Goal: Find specific page/section: Find specific page/section

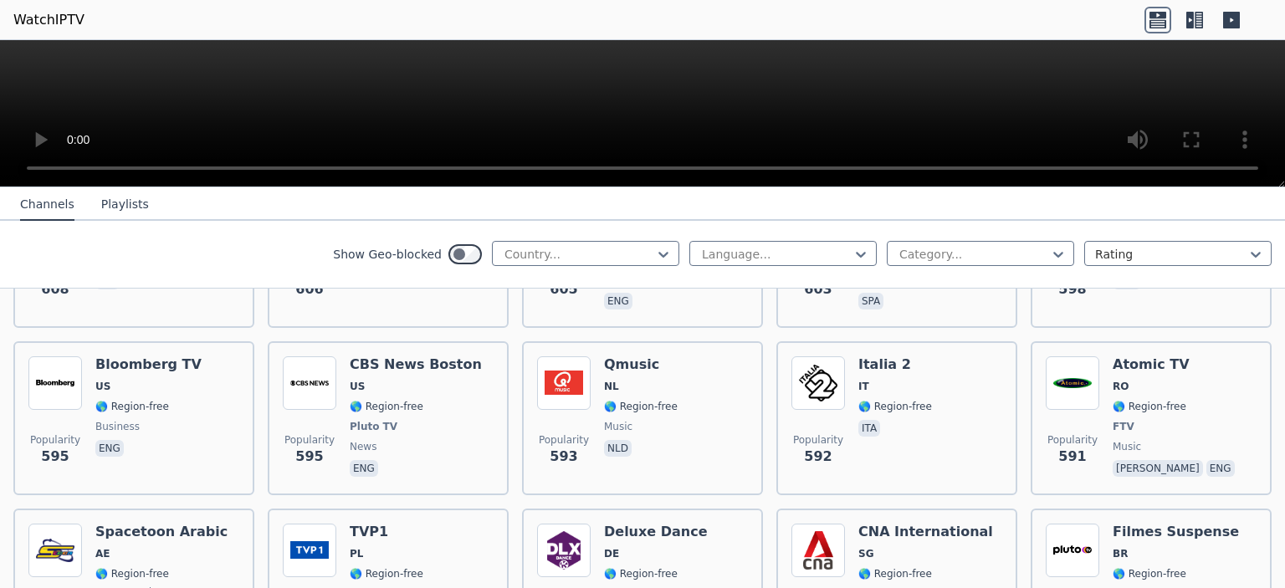
scroll to position [4519, 0]
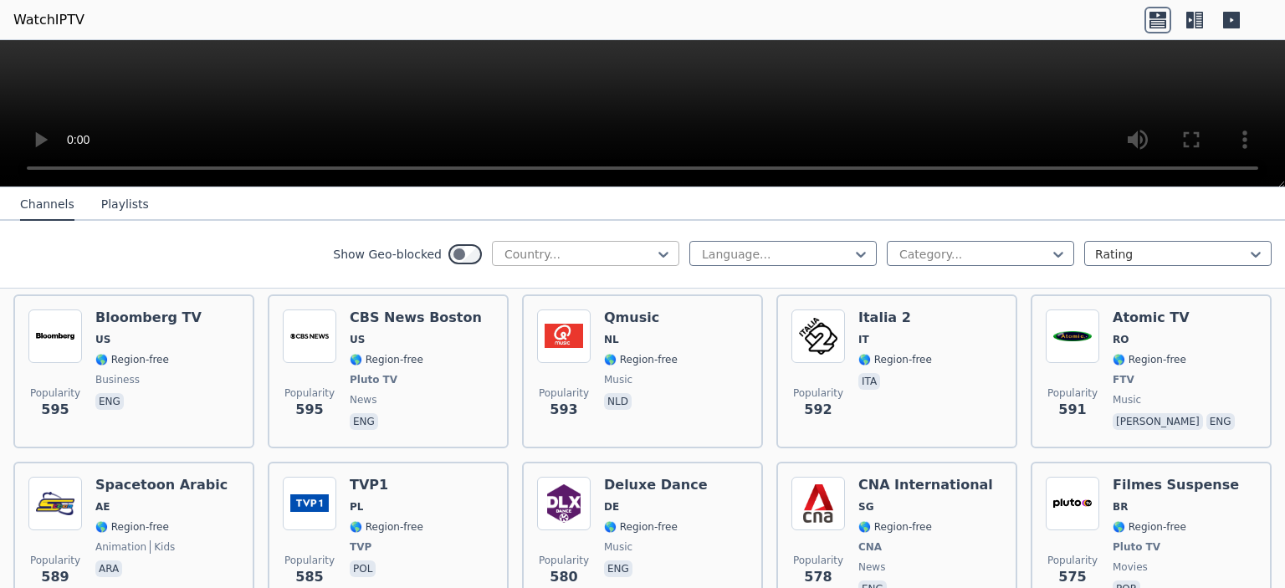
click at [570, 258] on div at bounding box center [579, 254] width 152 height 17
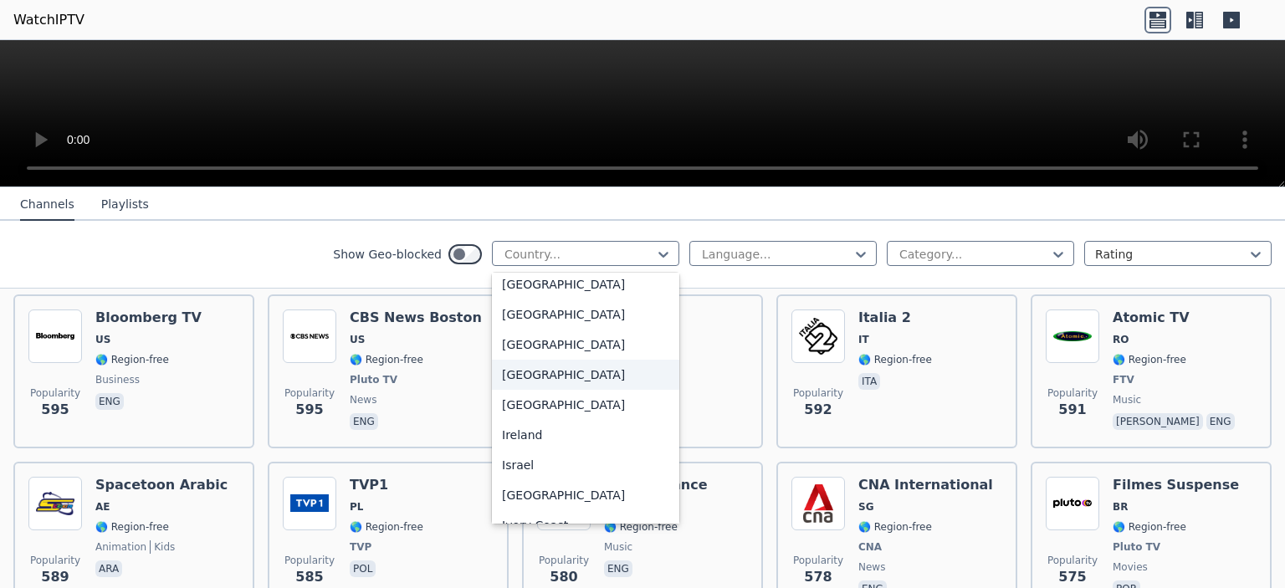
scroll to position [2544, 0]
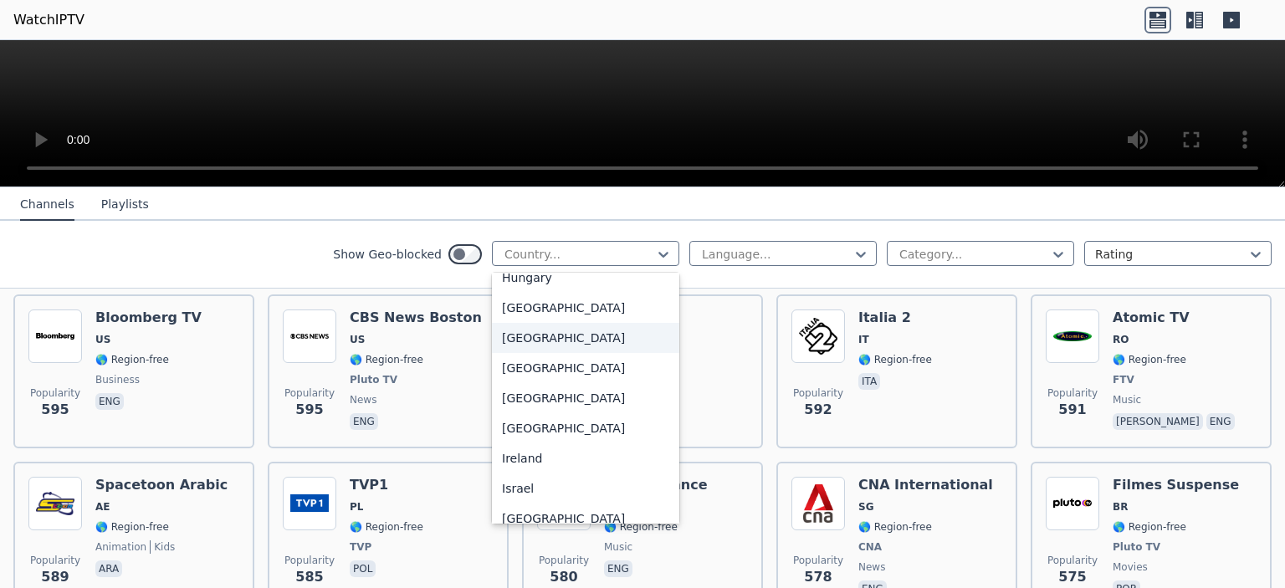
click at [532, 353] on div "[GEOGRAPHIC_DATA]" at bounding box center [585, 338] width 187 height 30
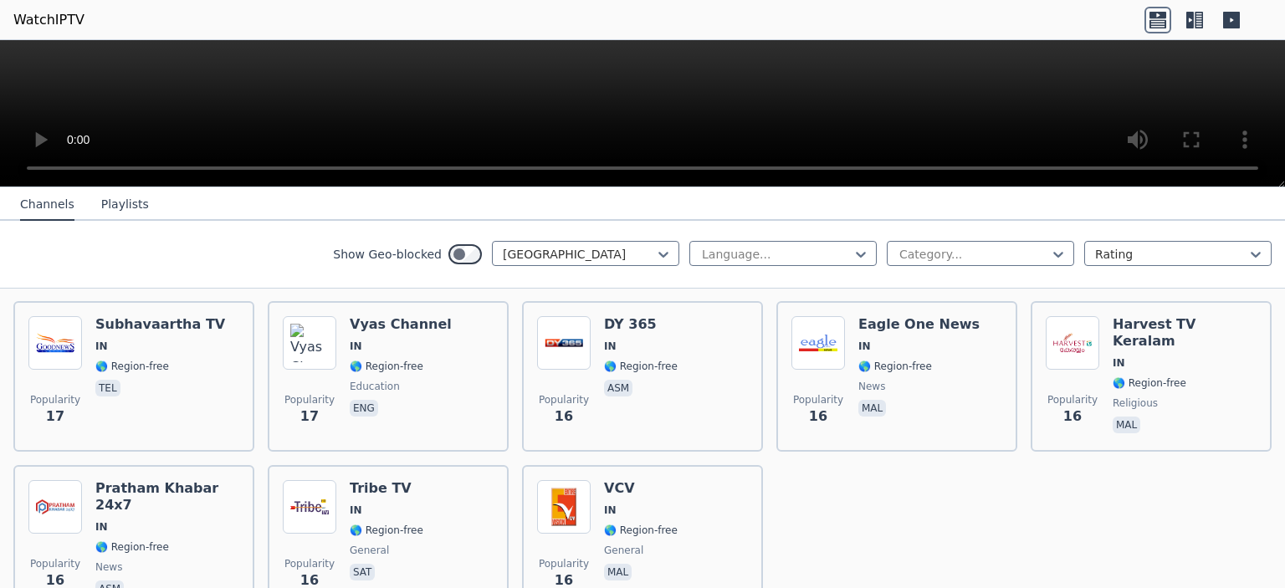
scroll to position [4519, 0]
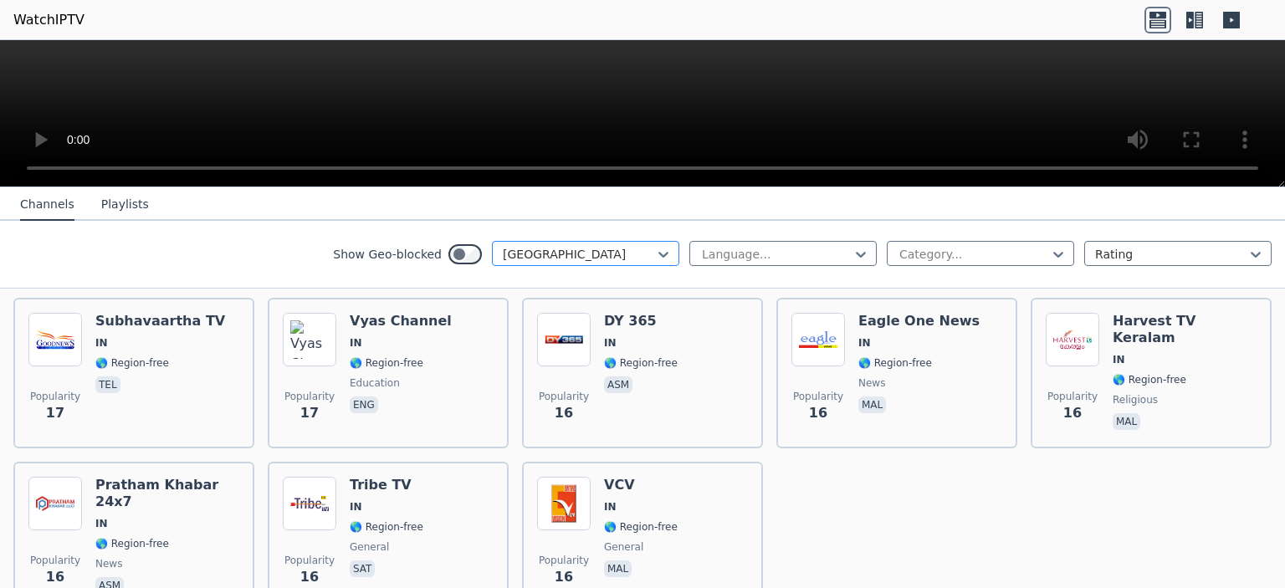
click at [536, 247] on div at bounding box center [579, 254] width 152 height 17
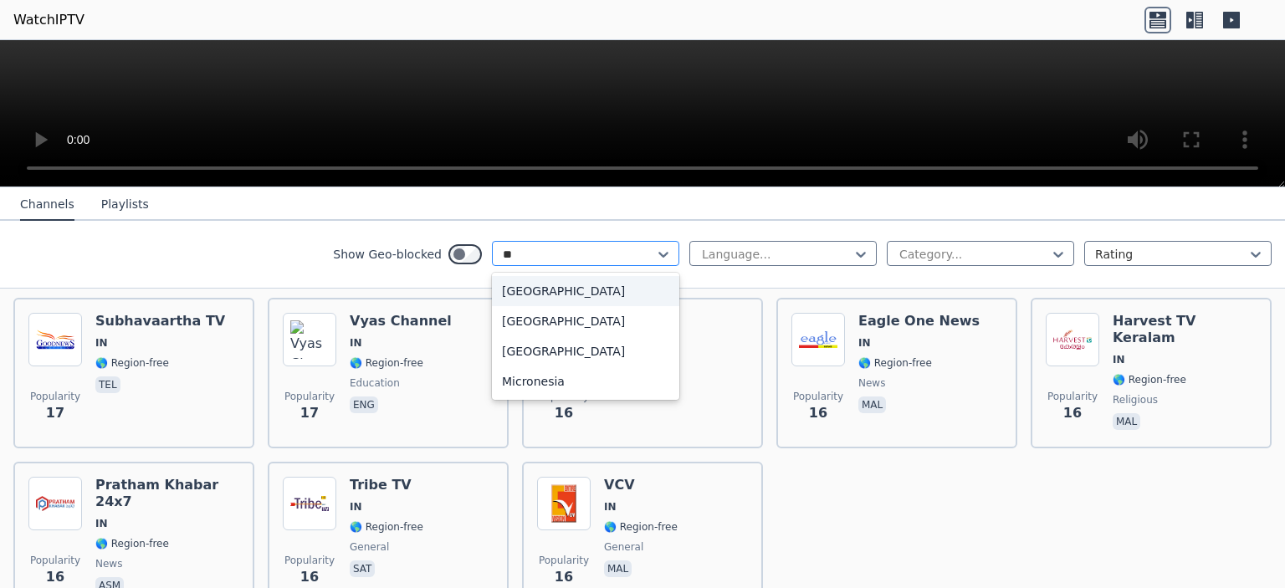
scroll to position [0, 0]
type input "*"
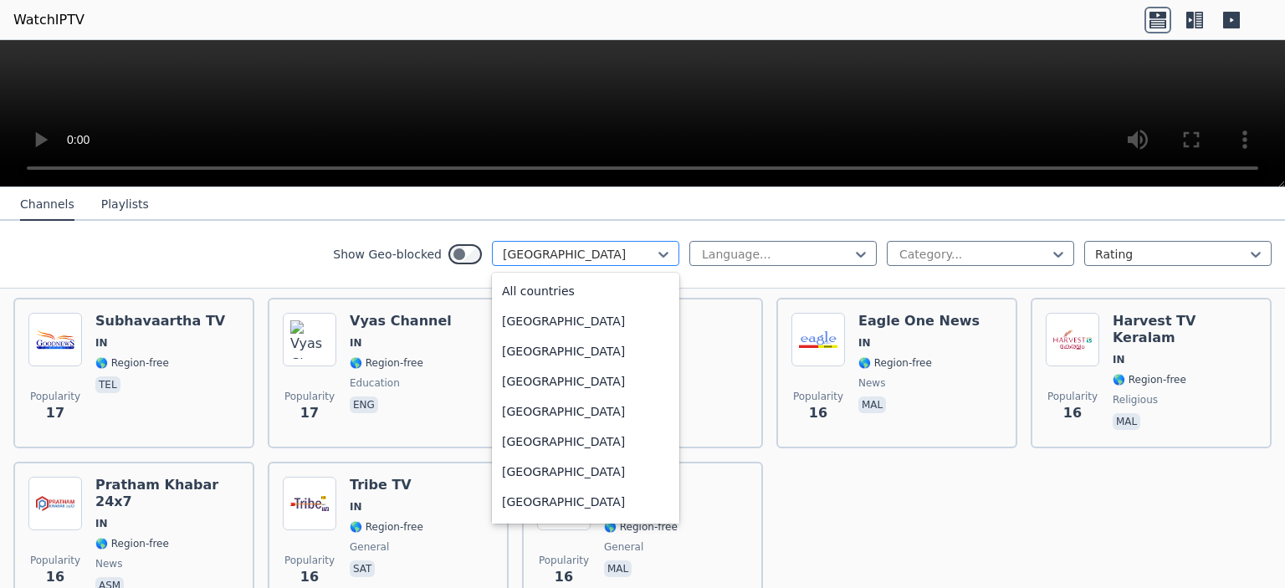
click at [536, 247] on div at bounding box center [579, 254] width 152 height 17
click at [559, 290] on div "All countries" at bounding box center [585, 291] width 187 height 30
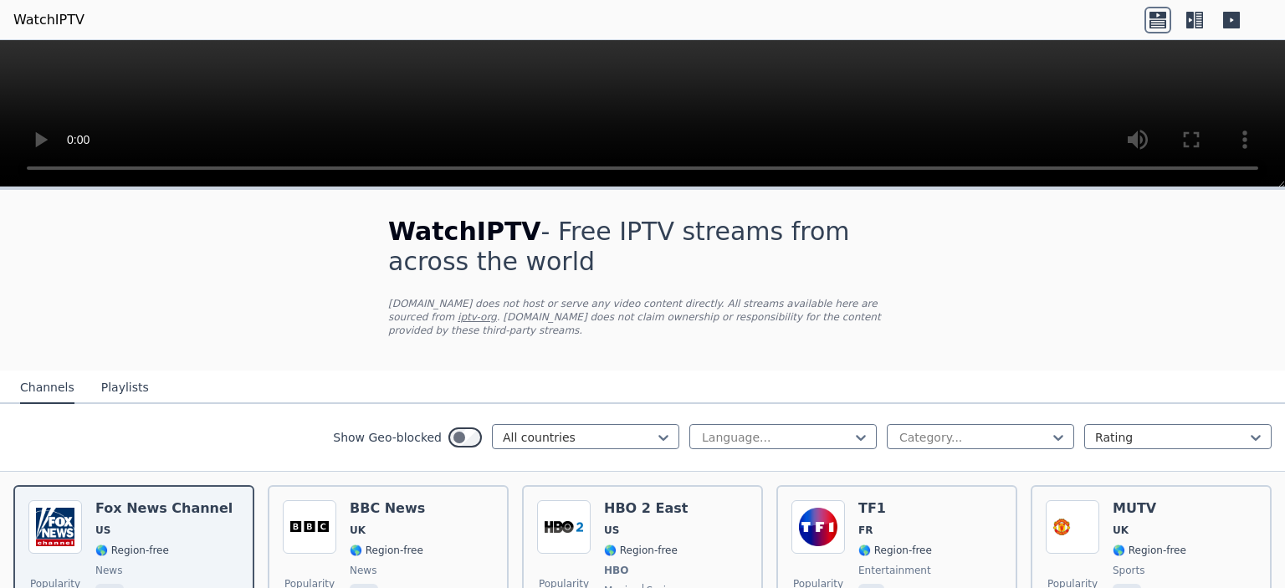
click at [101, 375] on button "Playlists" at bounding box center [125, 388] width 48 height 32
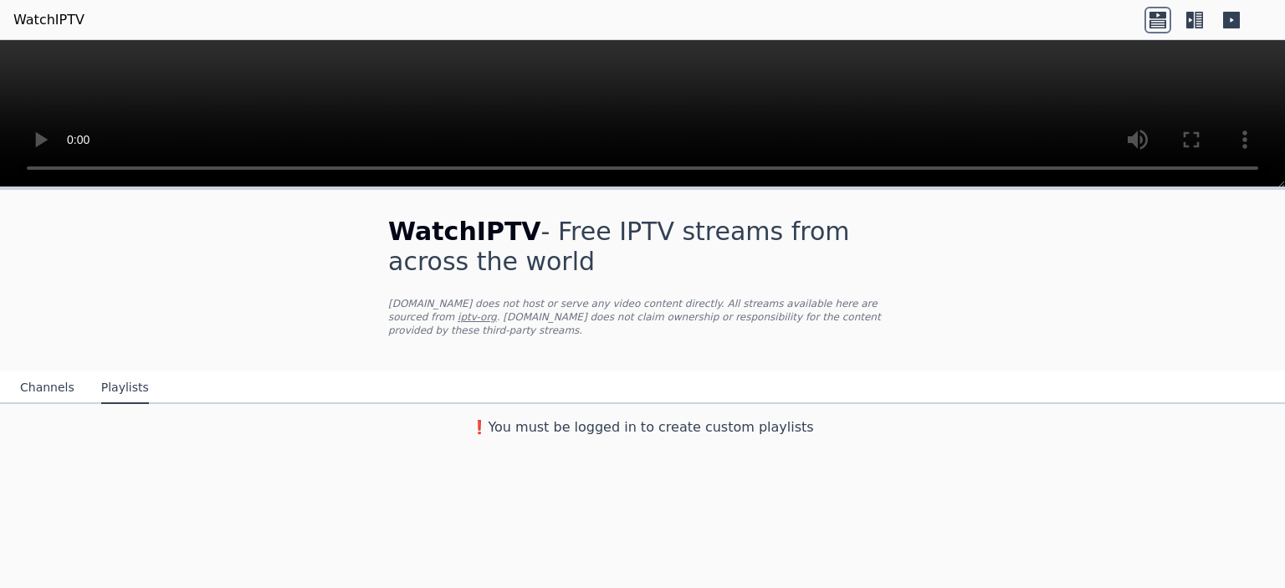
click at [44, 377] on button "Channels" at bounding box center [47, 388] width 54 height 32
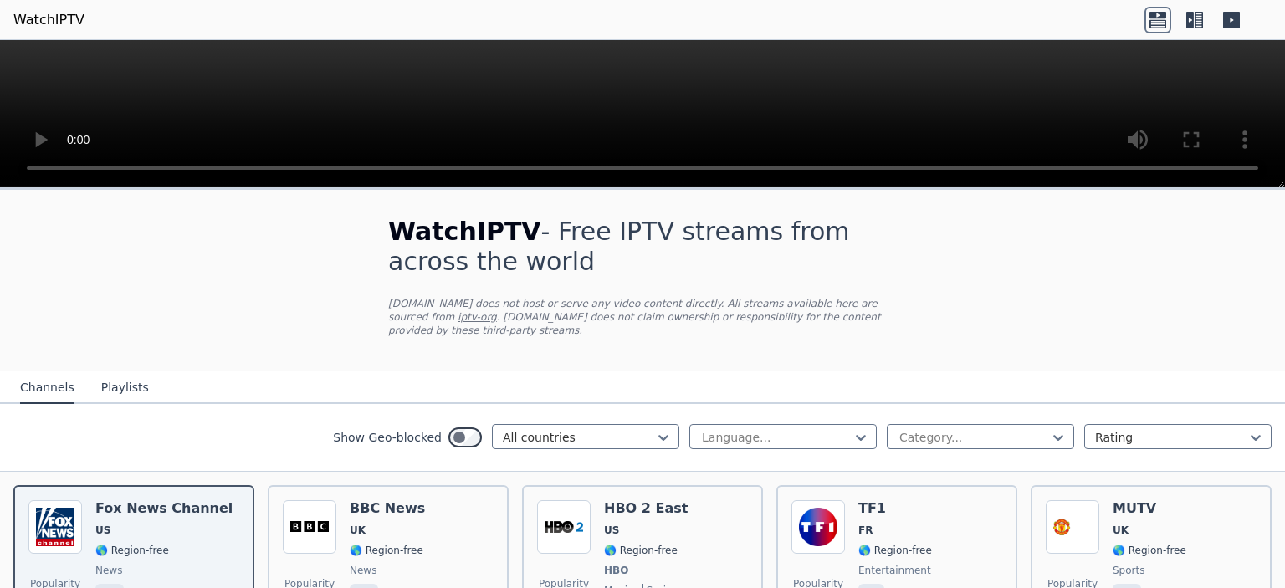
click at [1195, 17] on icon at bounding box center [1195, 20] width 27 height 27
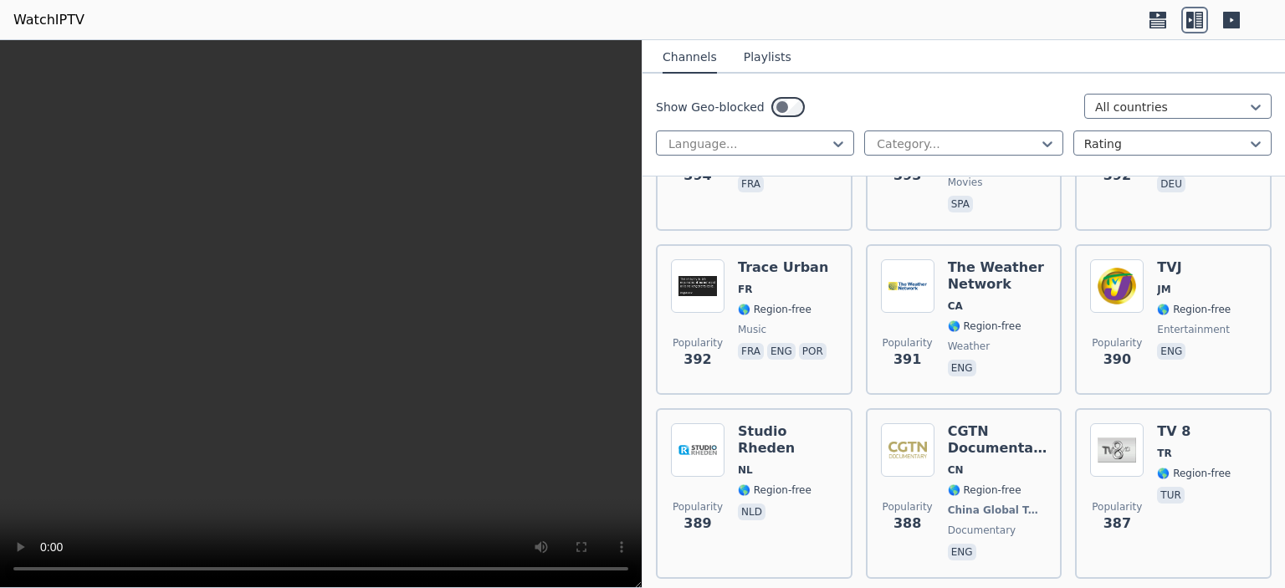
scroll to position [13519, 0]
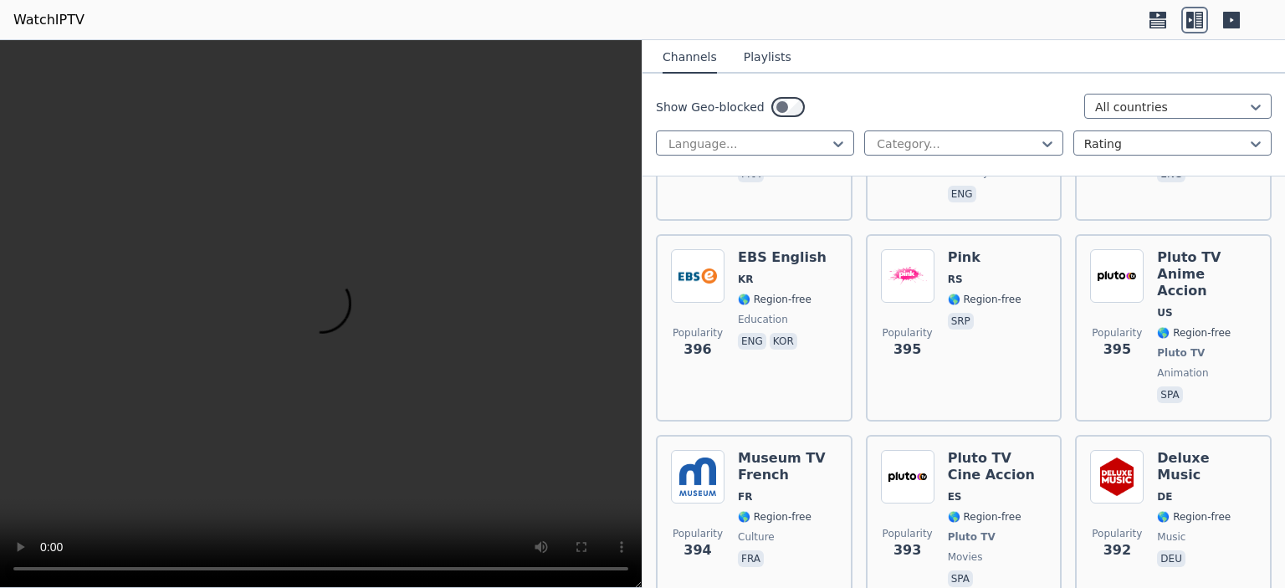
scroll to position [12598, 0]
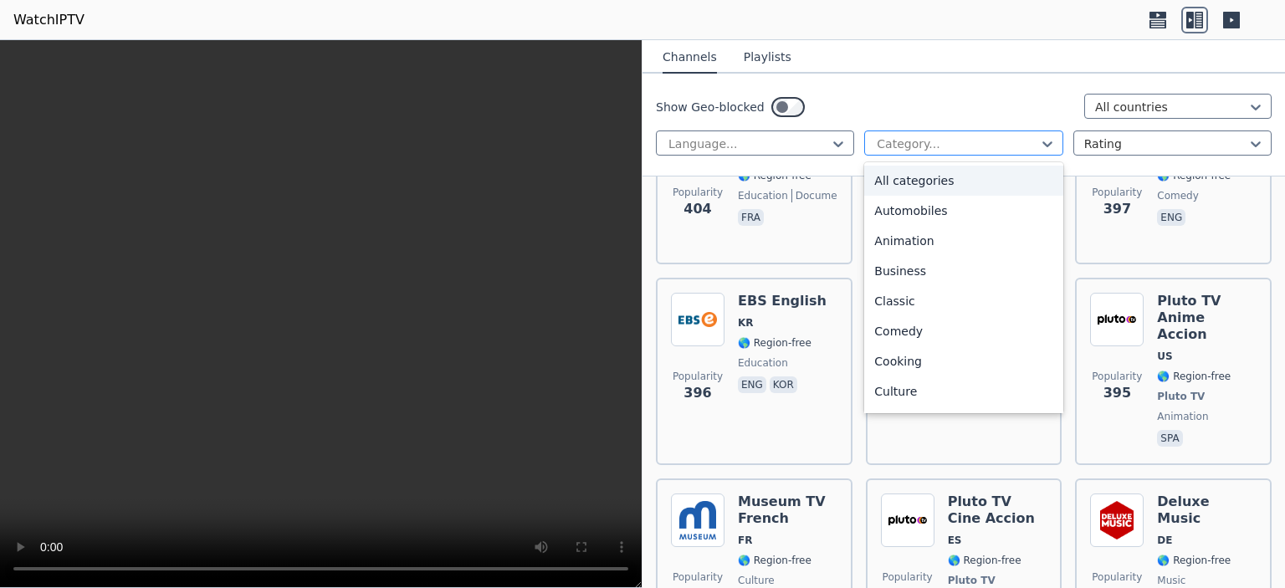
click at [941, 132] on div "Category..." at bounding box center [963, 143] width 198 height 25
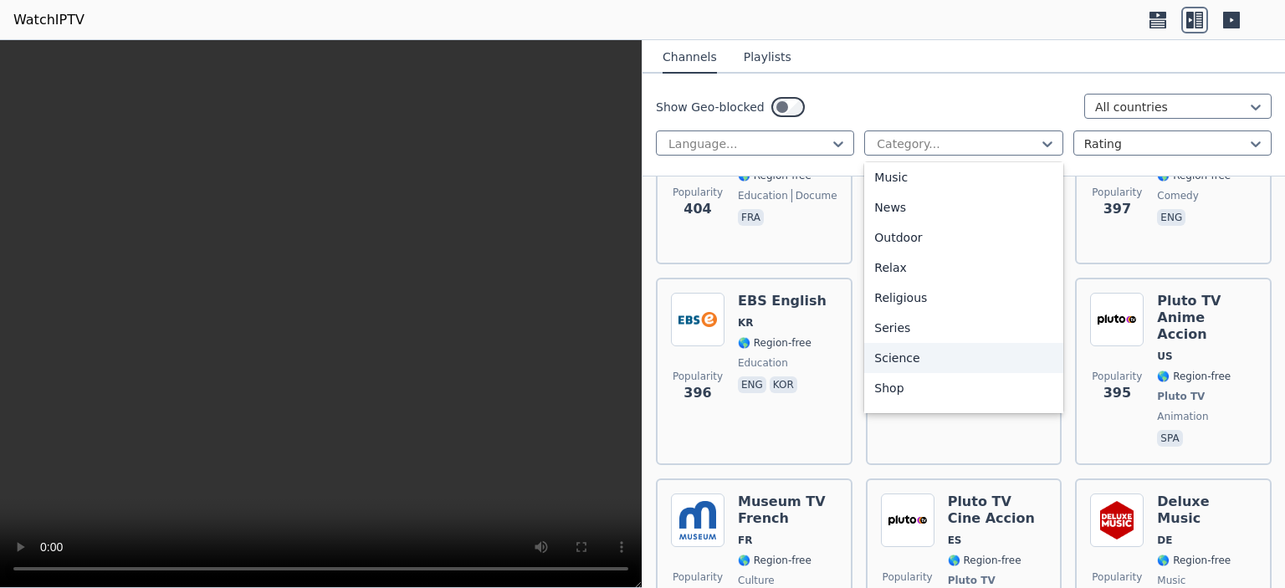
scroll to position [569, 0]
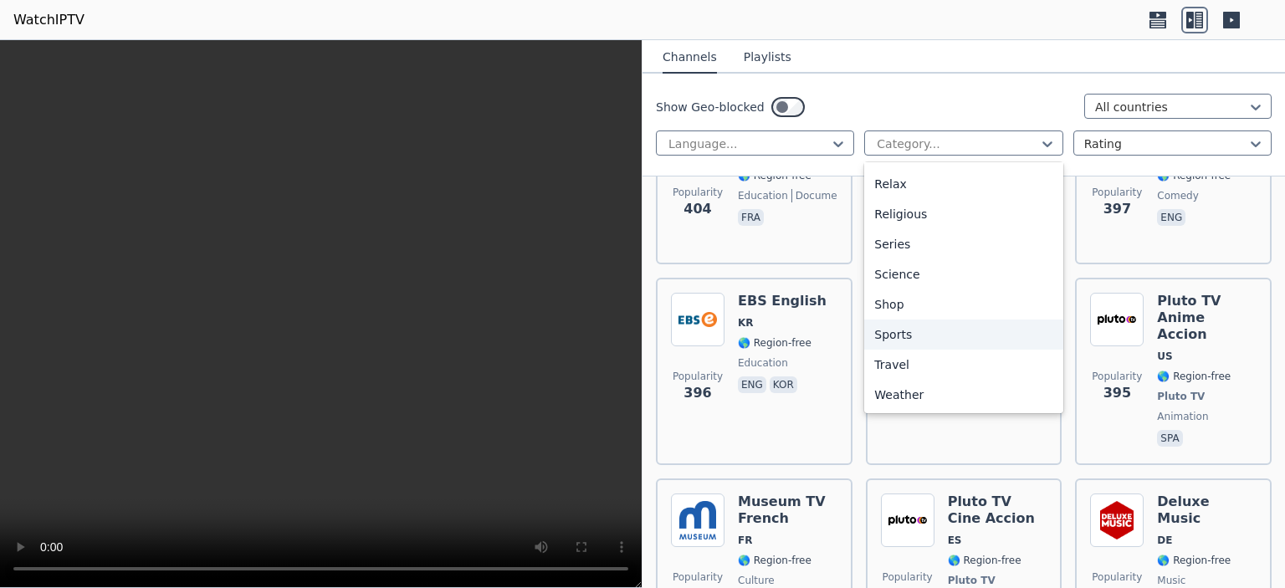
click at [908, 333] on div "Sports" at bounding box center [963, 335] width 198 height 30
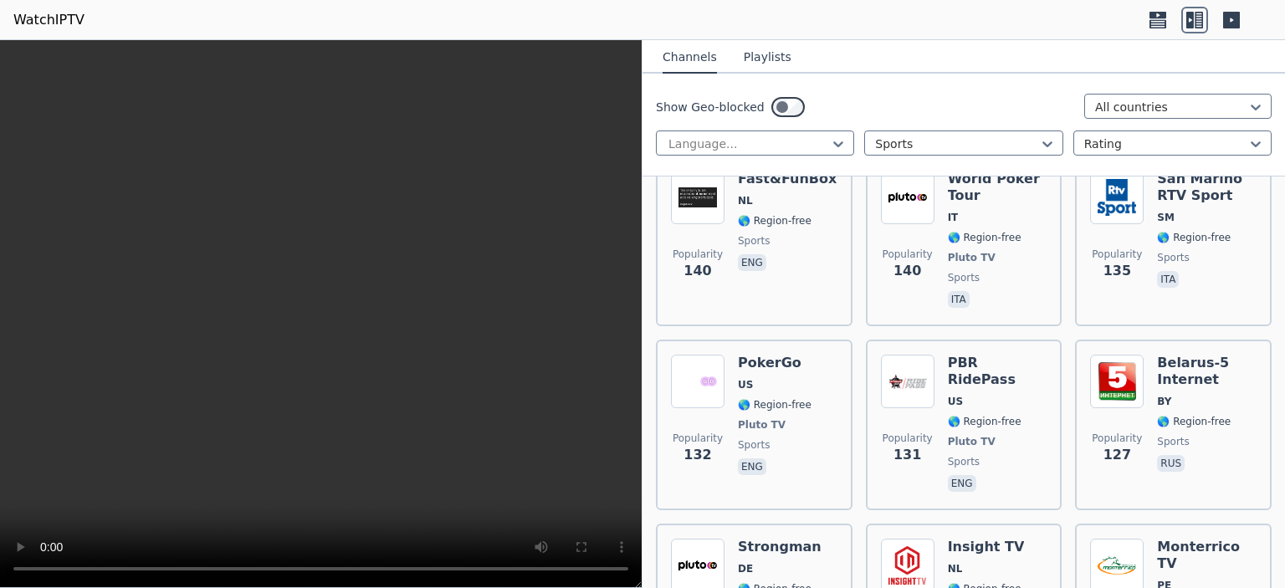
scroll to position [6132, 0]
